Goal: Information Seeking & Learning: Learn about a topic

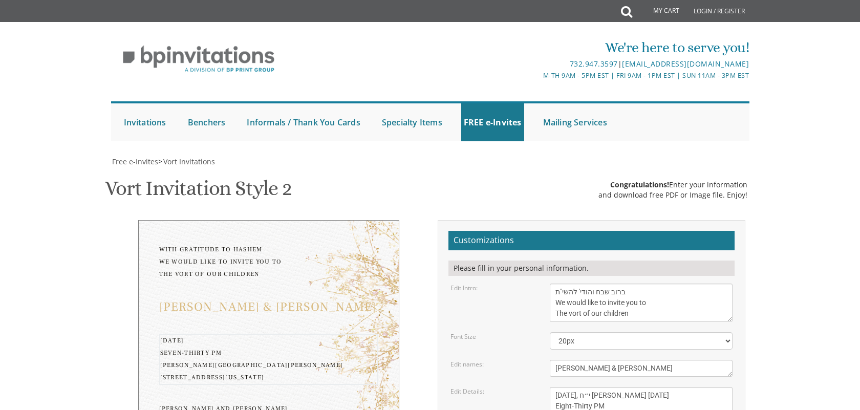
click at [672, 387] on textarea "Monday, February 7th Seven-thirty PM Bais Pinchos Simcha Hall 1951 New Central …" at bounding box center [641, 417] width 183 height 60
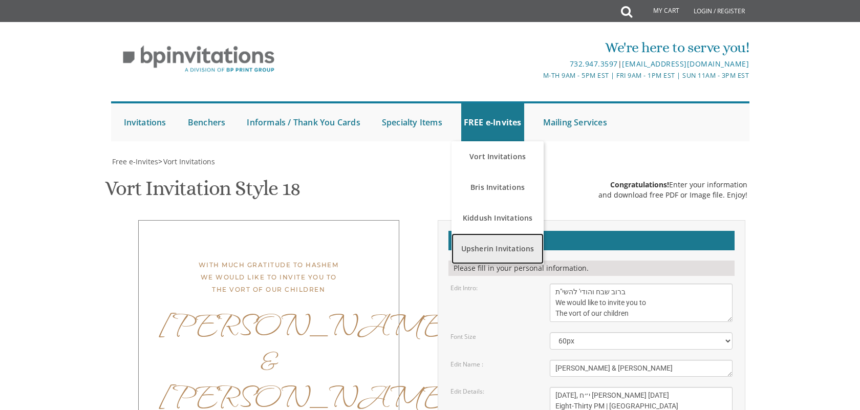
click at [510, 243] on link "Upsherin Invitations" at bounding box center [497, 248] width 92 height 31
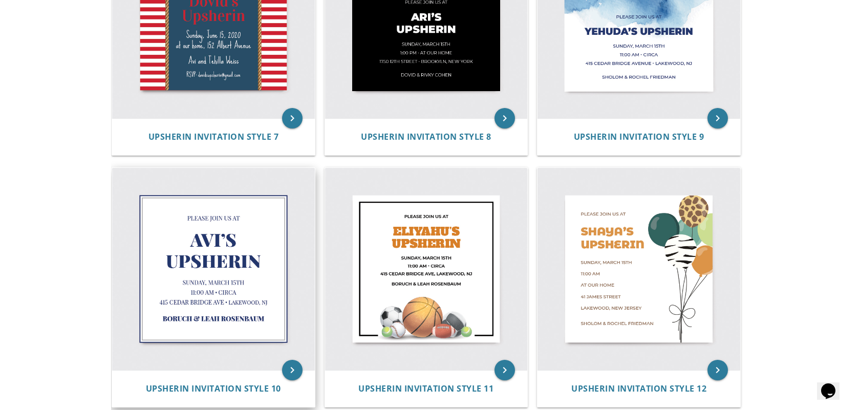
scroll to position [867, 0]
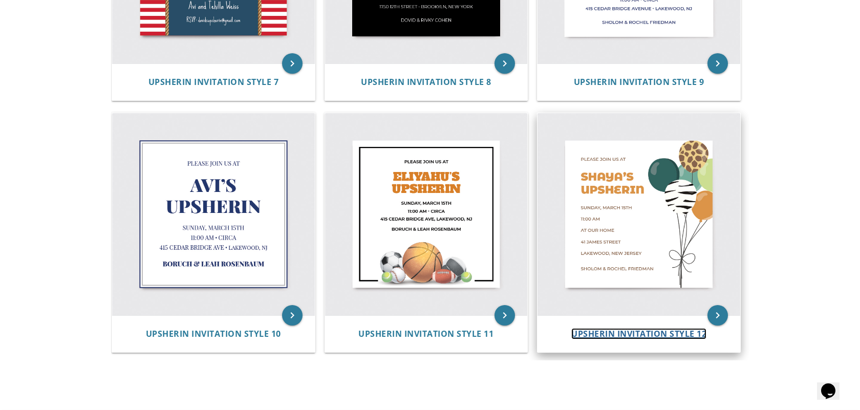
click at [572, 335] on span "Upsherin Invitation Style 12" at bounding box center [638, 333] width 135 height 11
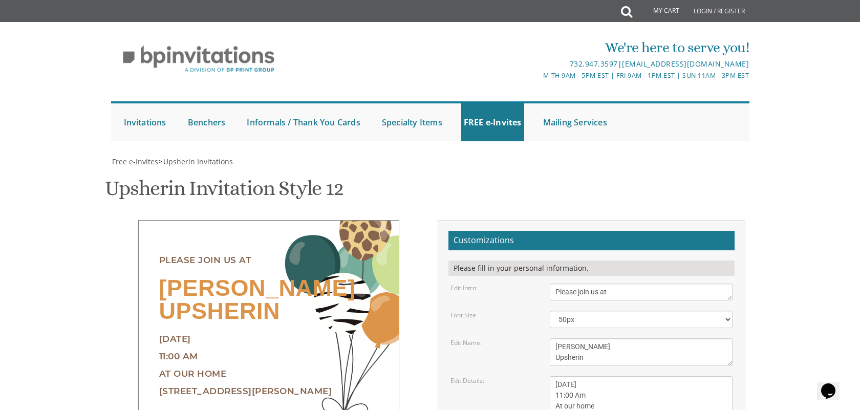
scroll to position [59, 0]
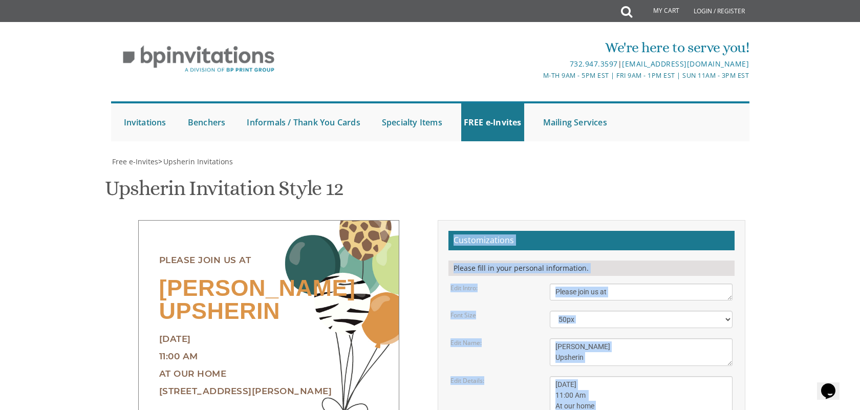
drag, startPoint x: 487, startPoint y: 391, endPoint x: 449, endPoint y: 179, distance: 215.7
click at [449, 231] on form "Customizations Please fill in your personal information. Edit Intro: Please joi…" at bounding box center [591, 392] width 286 height 323
click at [464, 169] on div "Upsherin Invitation Style 12 SKU: upsherin12" at bounding box center [430, 189] width 650 height 40
drag, startPoint x: 454, startPoint y: 181, endPoint x: 586, endPoint y: 337, distance: 204.7
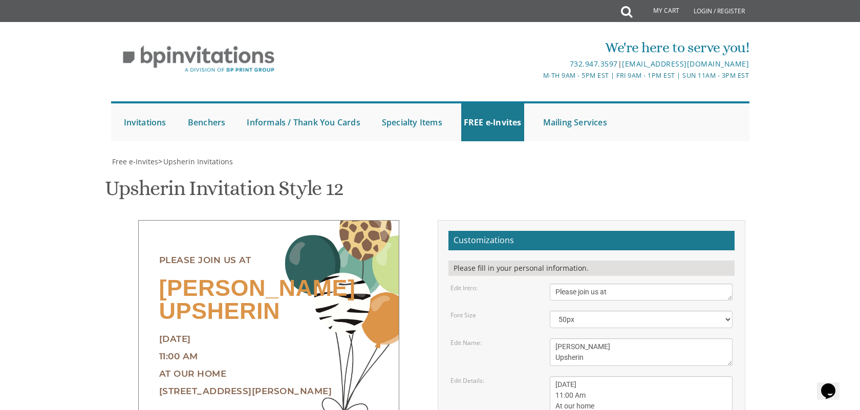
scroll to position [0, 0]
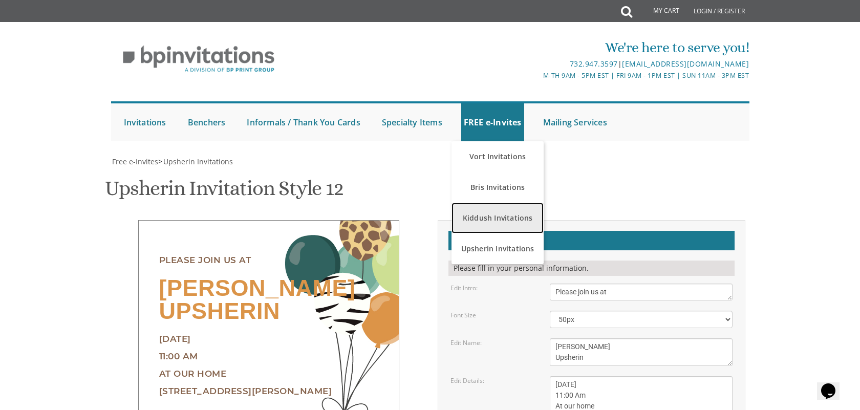
click at [493, 217] on link "Kiddush Invitations" at bounding box center [497, 218] width 92 height 31
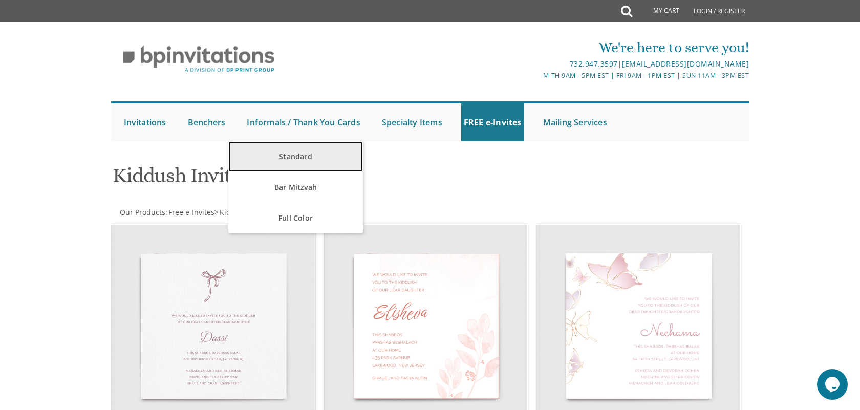
click at [303, 156] on link "Standard" at bounding box center [295, 156] width 135 height 31
click at [302, 157] on link "Standard" at bounding box center [295, 156] width 135 height 31
click at [310, 151] on link "Standard" at bounding box center [295, 156] width 135 height 31
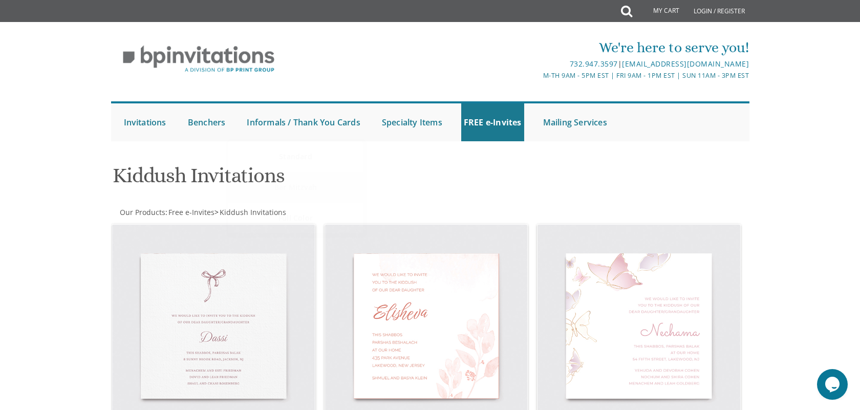
click at [296, 176] on h1 "Kiddush Invitations" at bounding box center [322, 179] width 418 height 30
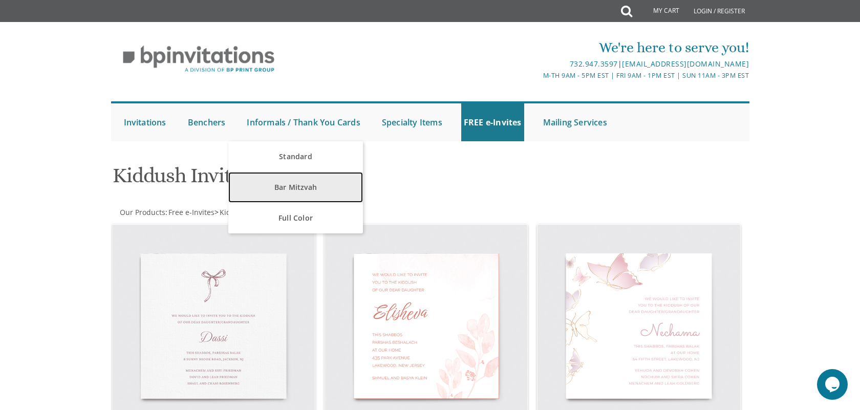
click at [297, 183] on link "Bar Mitzvah" at bounding box center [295, 187] width 135 height 31
